Goal: Task Accomplishment & Management: Manage account settings

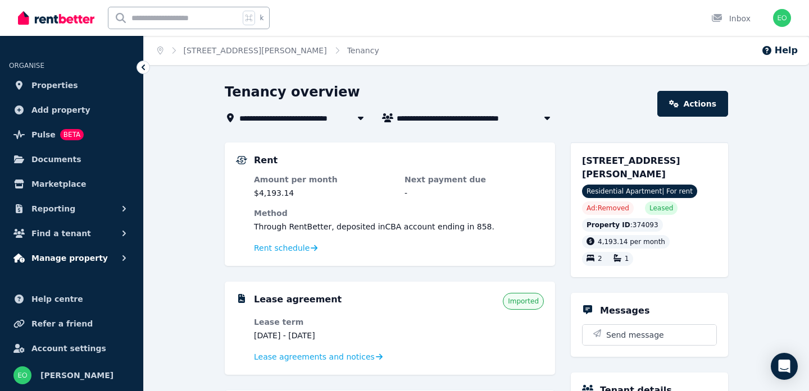
click at [77, 258] on span "Manage property" at bounding box center [69, 258] width 76 height 13
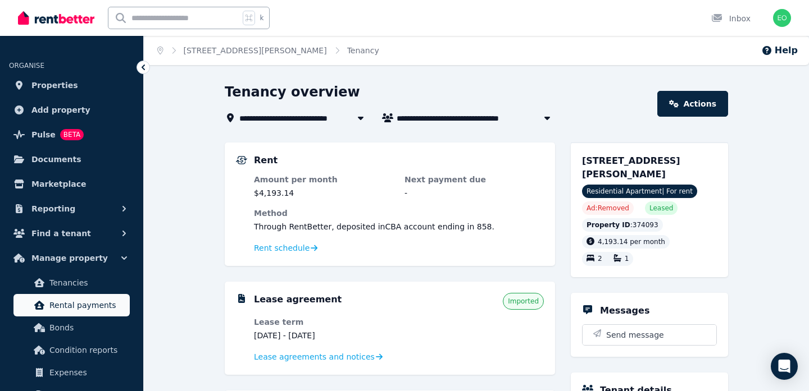
scroll to position [22, 0]
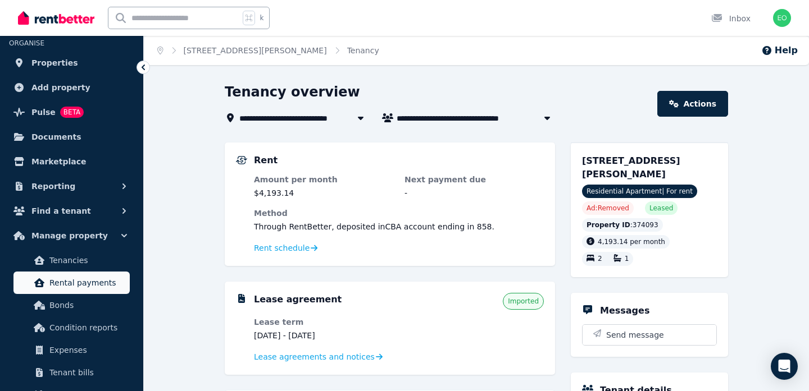
click at [79, 287] on span "Rental payments" at bounding box center [87, 282] width 76 height 13
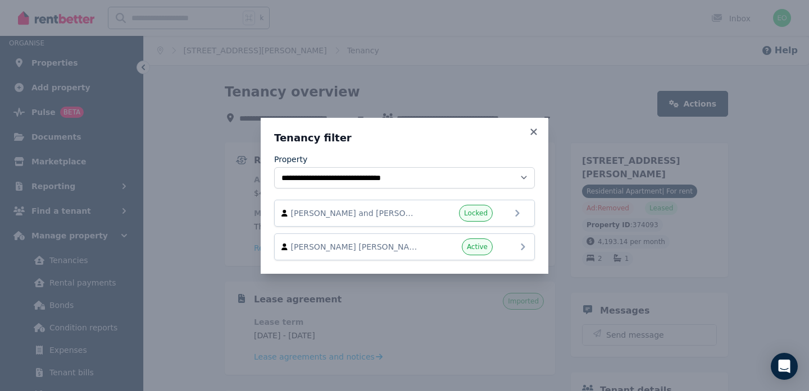
click at [406, 242] on span "Lauren Michelle Cox and Jonathan Cox" at bounding box center [355, 247] width 128 height 11
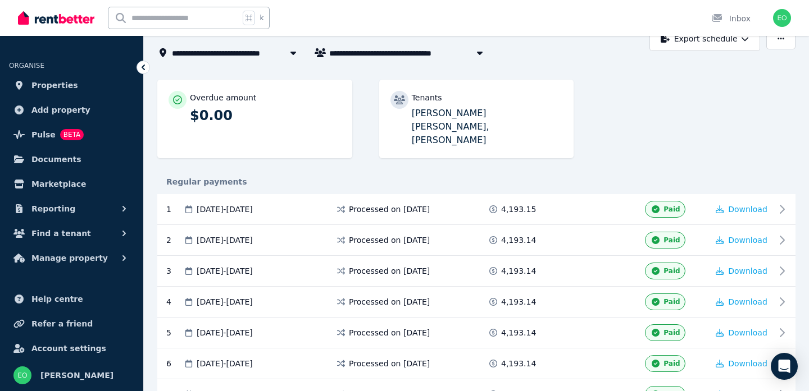
scroll to position [127, 0]
